Goal: Task Accomplishment & Management: Complete application form

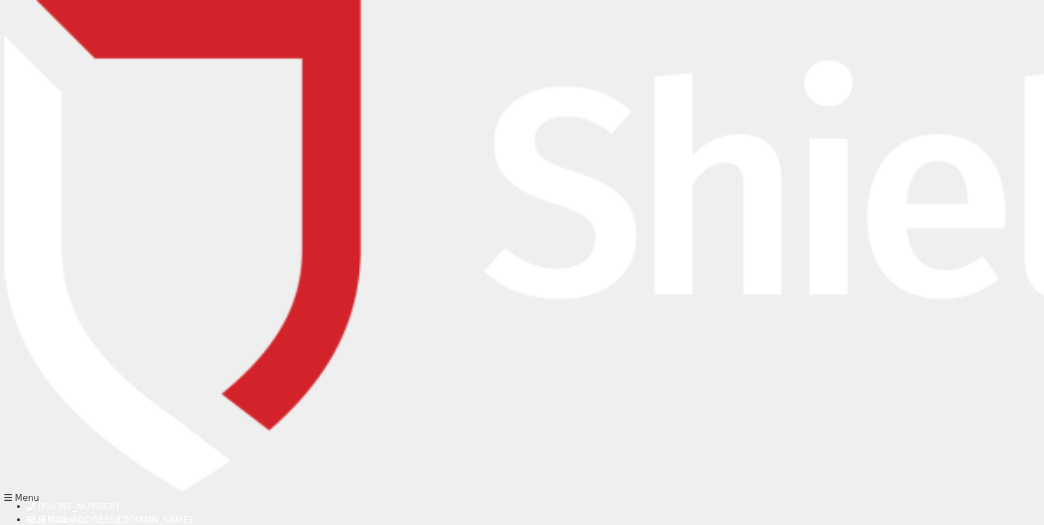
type input "[PERSON_NAME]"
type input "[EMAIL_ADDRESS][PERSON_NAME][DOMAIN_NAME]"
type input "0862740551"
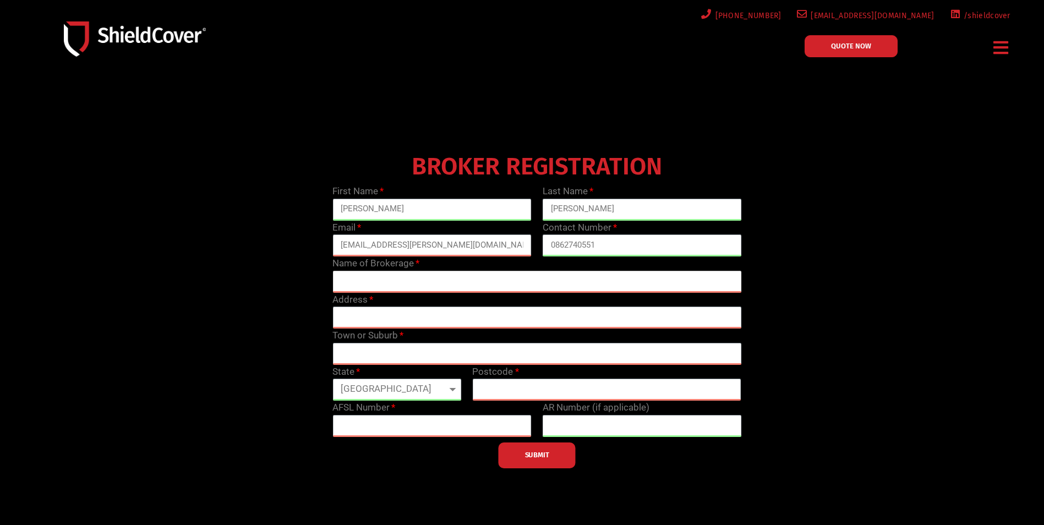
click at [399, 286] on input "text" at bounding box center [536, 282] width 409 height 22
type input "Aviso [GEOGRAPHIC_DATA]"
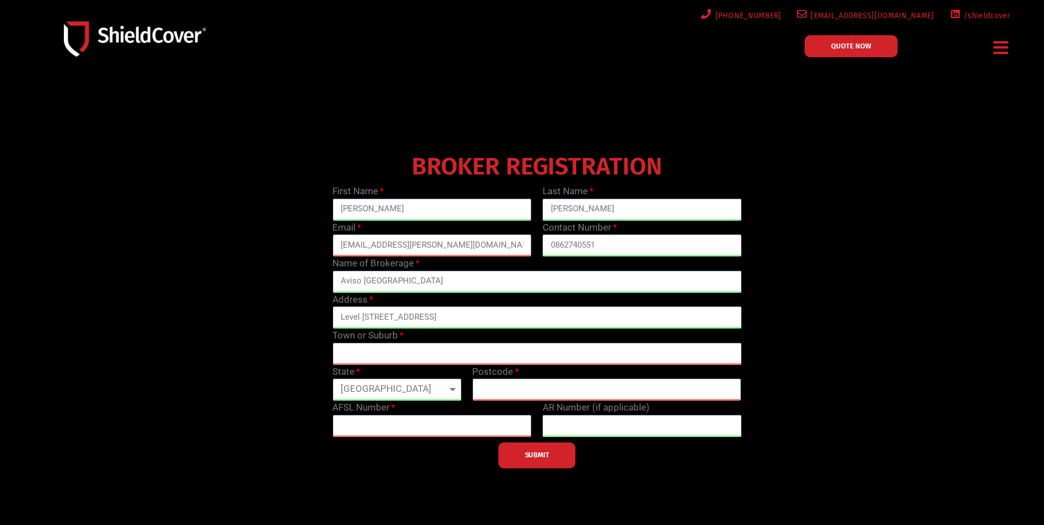
type input "Level [STREET_ADDRESS]"
type input "Midland"
click at [424, 390] on select "[GEOGRAPHIC_DATA] [GEOGRAPHIC_DATA] [GEOGRAPHIC_DATA] [GEOGRAPHIC_DATA] [GEOGRA…" at bounding box center [396, 390] width 129 height 22
select select "WA"
click at [332, 379] on select "[GEOGRAPHIC_DATA] [GEOGRAPHIC_DATA] [GEOGRAPHIC_DATA] [GEOGRAPHIC_DATA] [GEOGRA…" at bounding box center [396, 390] width 129 height 22
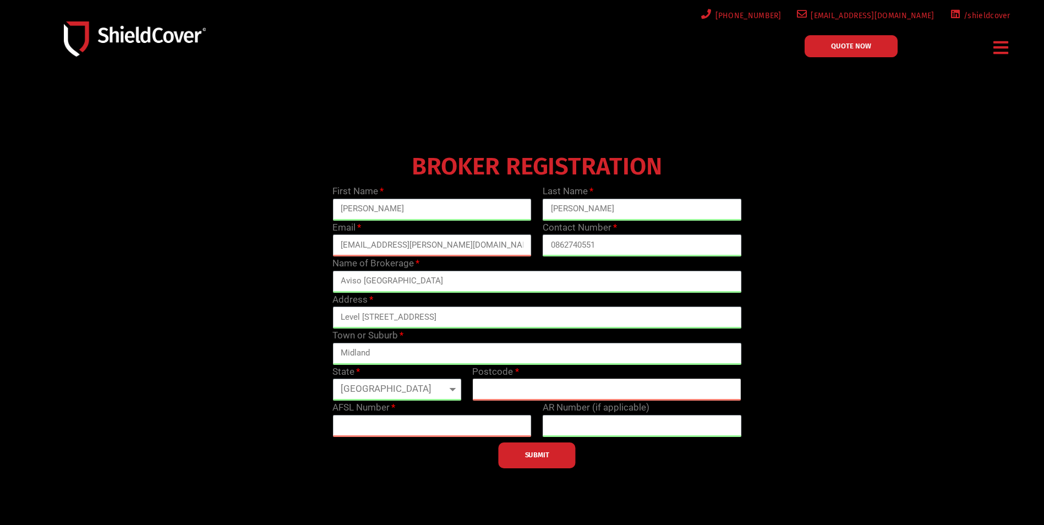
click at [499, 388] on input "text" at bounding box center [606, 390] width 269 height 22
type input "6056"
click at [453, 435] on input "text" at bounding box center [431, 426] width 199 height 22
click at [385, 423] on input "text" at bounding box center [431, 426] width 199 height 22
type input "230778"
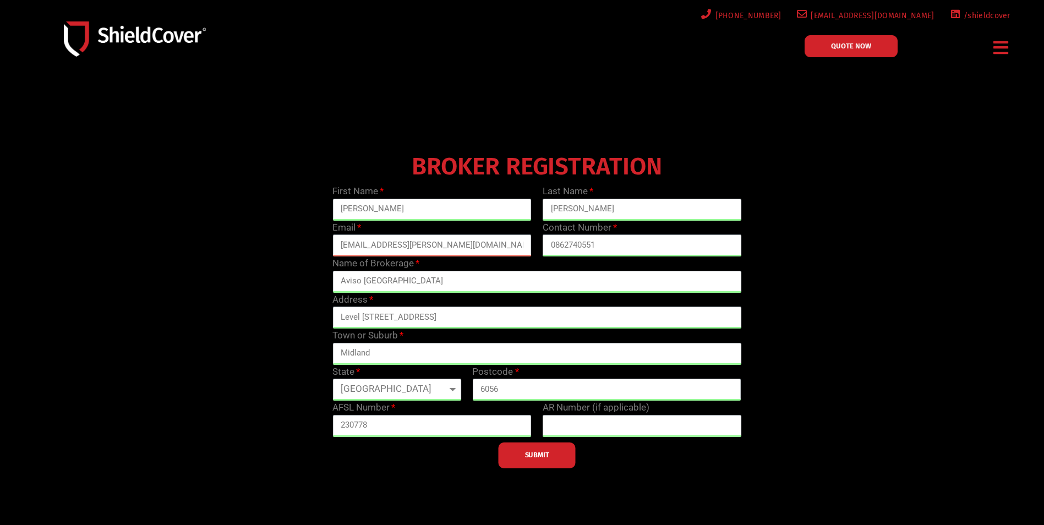
click at [545, 456] on span "SUBMIT" at bounding box center [537, 455] width 24 height 2
